Goal: Information Seeking & Learning: Learn about a topic

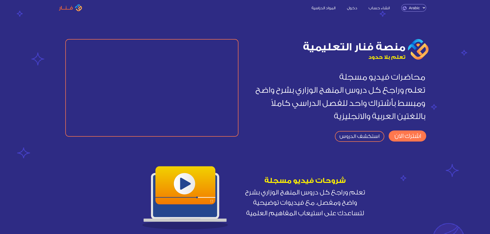
scroll to position [26, 0]
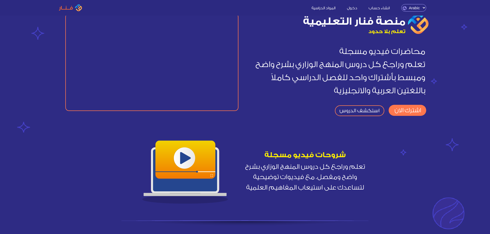
click at [182, 158] on img at bounding box center [185, 171] width 86 height 78
click at [368, 111] on link "استكشف الدروس" at bounding box center [359, 110] width 49 height 11
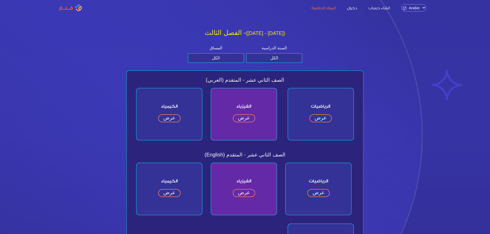
click at [246, 116] on link "عرض" at bounding box center [244, 118] width 22 height 8
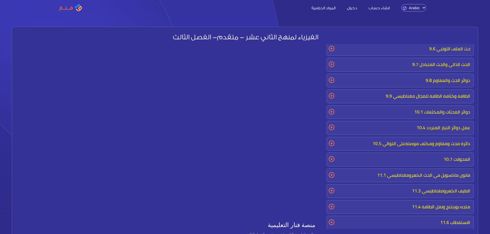
scroll to position [51, 0]
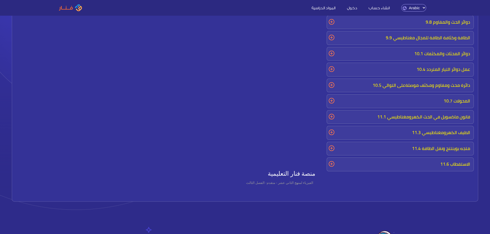
click at [450, 162] on p "الاستقطاب 11.6" at bounding box center [400, 164] width 144 height 11
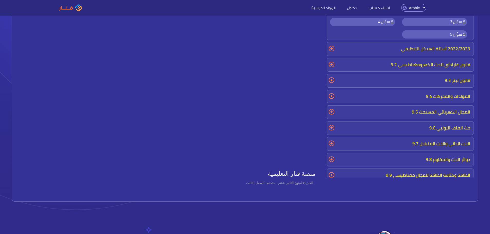
scroll to position [0, 0]
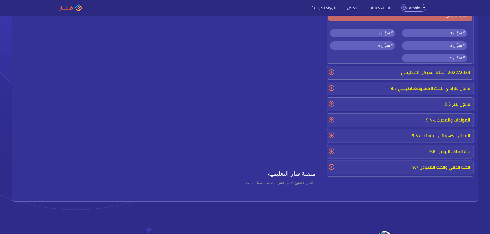
click at [408, 74] on p "2022/2023 أسئلة الهيكل التنظيمي" at bounding box center [400, 72] width 144 height 11
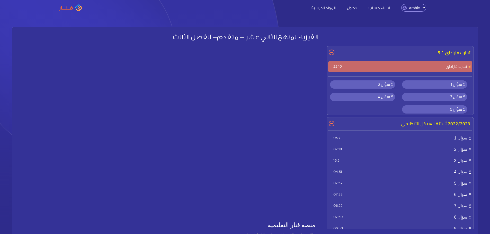
click at [450, 85] on span "سؤال 1" at bounding box center [456, 84] width 12 height 7
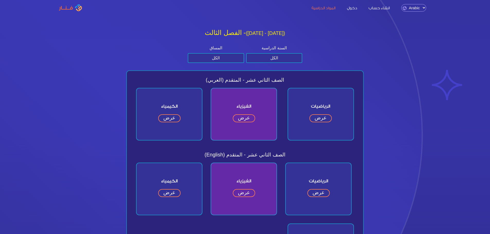
click at [322, 117] on link "عرض" at bounding box center [320, 118] width 22 height 8
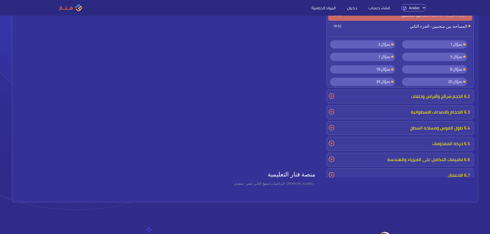
scroll to position [26, 0]
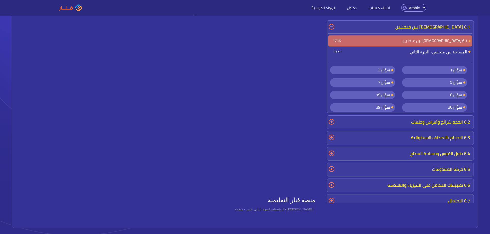
click at [329, 10] on link "المواد الدراسية" at bounding box center [323, 7] width 34 height 5
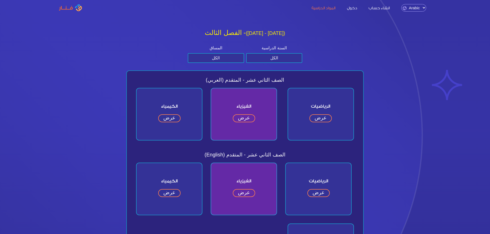
click at [177, 119] on link "عرض" at bounding box center [169, 118] width 22 height 8
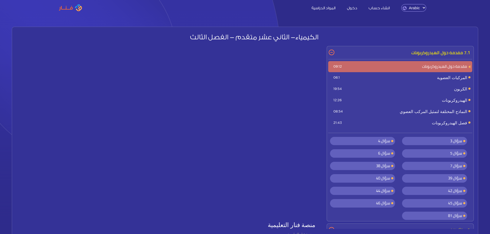
click at [323, 8] on link "المواد الدراسية" at bounding box center [323, 7] width 34 height 5
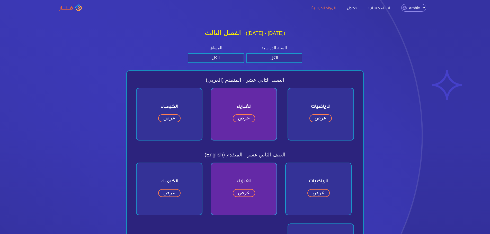
scroll to position [51, 0]
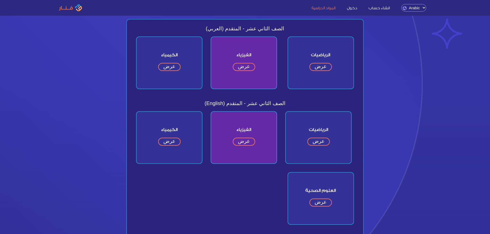
click at [322, 147] on div "الرياضيات عرض" at bounding box center [318, 137] width 66 height 53
click at [312, 138] on link "عرض" at bounding box center [318, 142] width 22 height 8
